Goal: Transaction & Acquisition: Purchase product/service

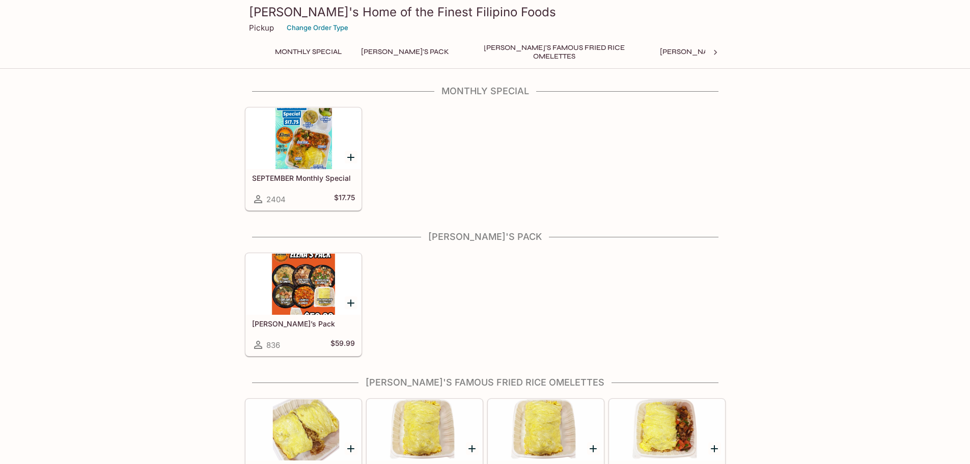
click at [300, 283] on div at bounding box center [303, 284] width 115 height 61
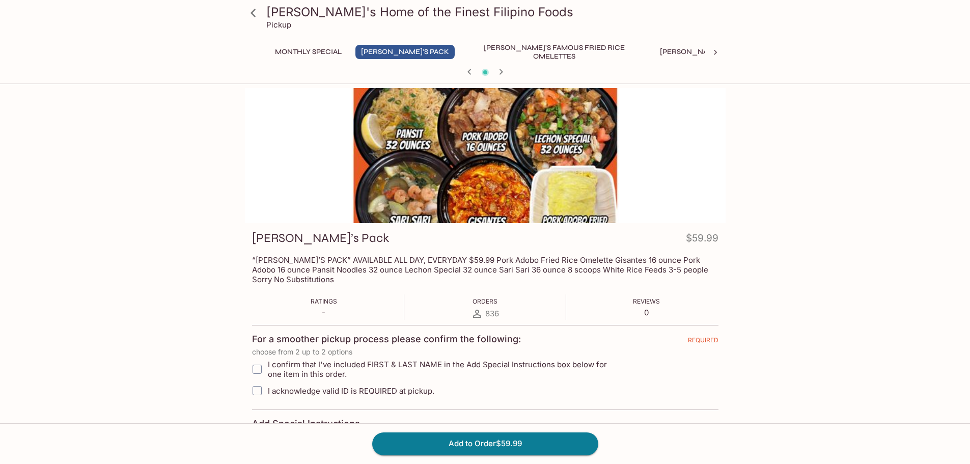
click at [254, 14] on icon at bounding box center [253, 13] width 5 height 8
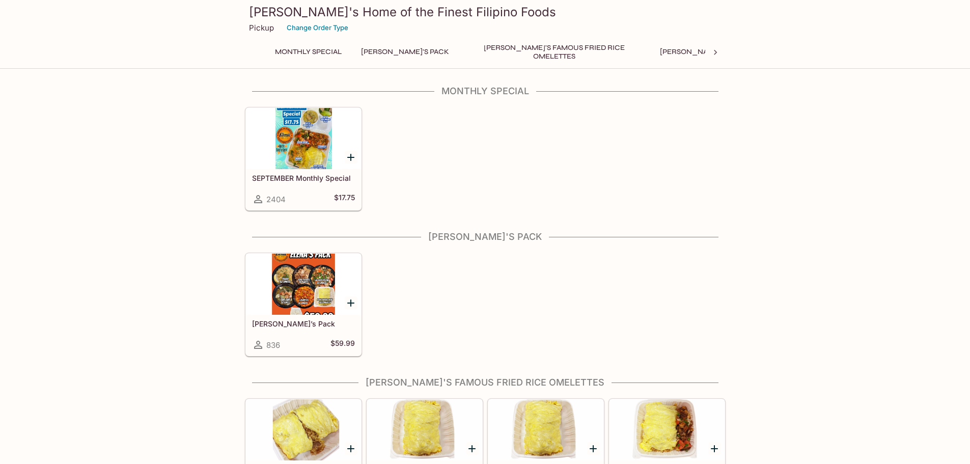
click at [320, 53] on button "Monthly Special" at bounding box center [308, 52] width 78 height 14
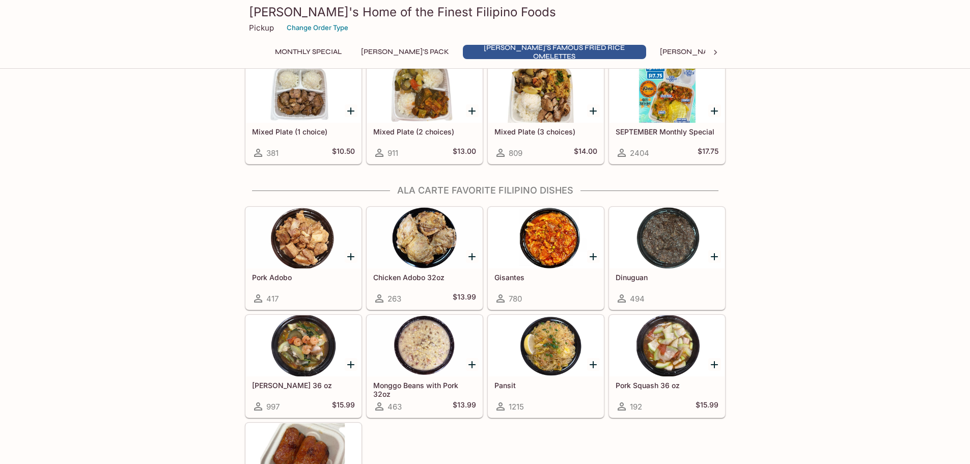
scroll to position [611, 0]
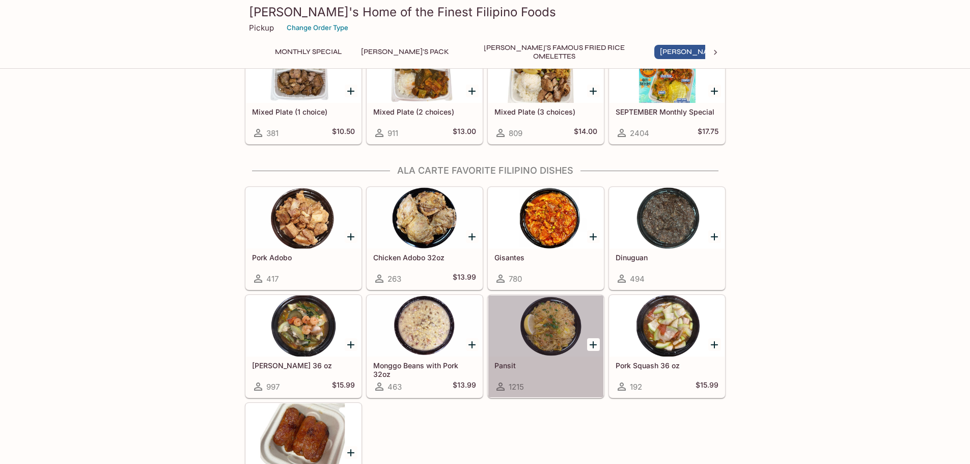
click at [549, 351] on div at bounding box center [545, 325] width 115 height 61
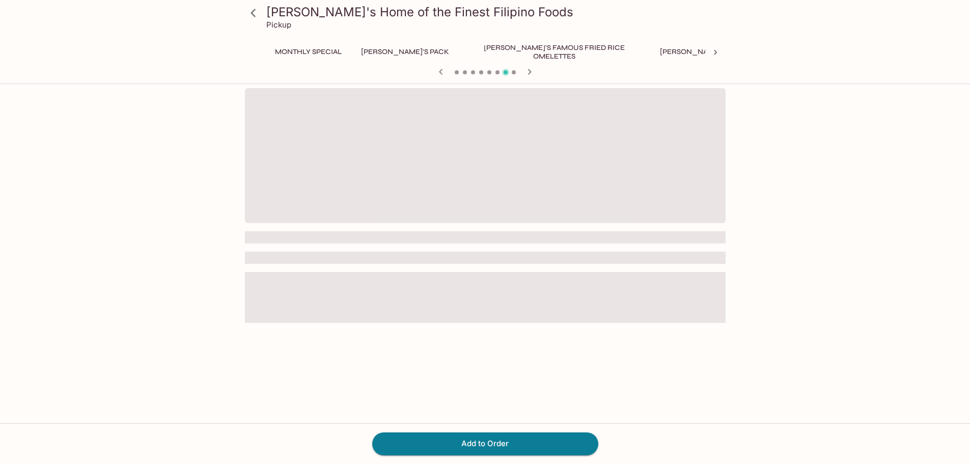
scroll to position [0, 136]
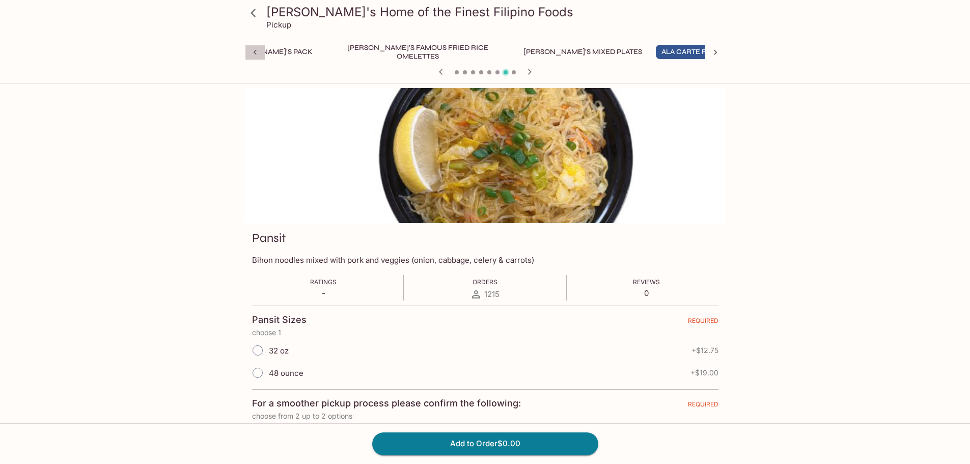
click at [254, 52] on icon at bounding box center [254, 52] width 3 height 5
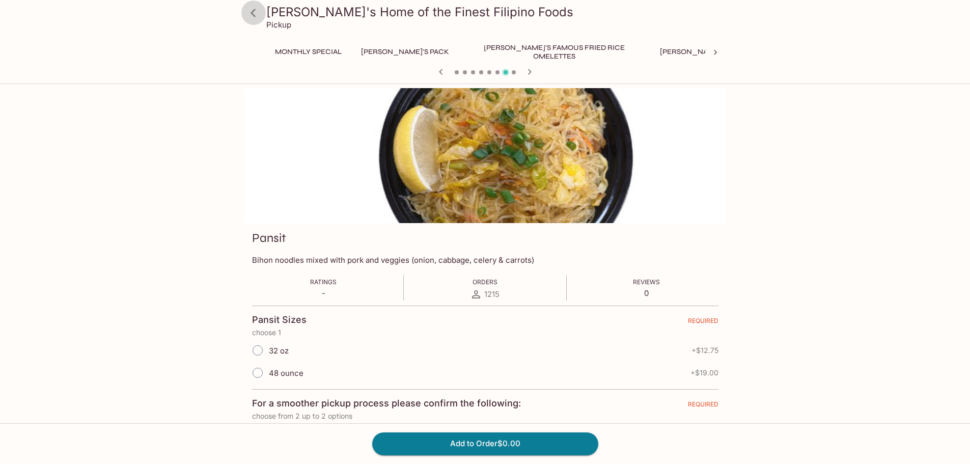
click at [257, 16] on icon at bounding box center [253, 13] width 18 height 18
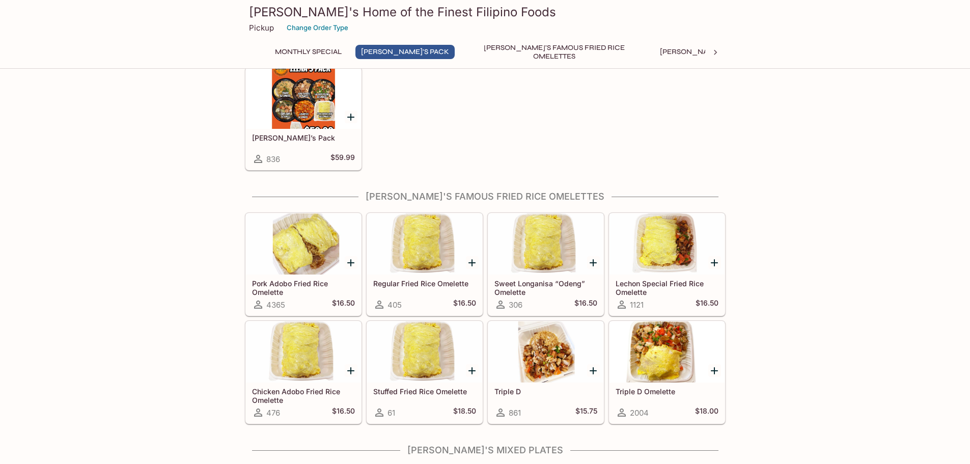
scroll to position [204, 0]
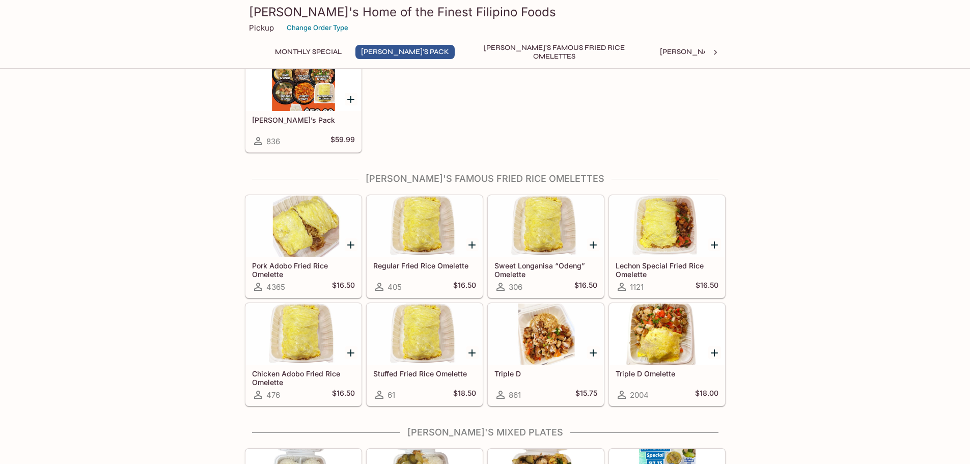
click at [278, 258] on div "Pork Adobo Fried Rice Omelette 4365 $16.50" at bounding box center [303, 277] width 115 height 41
